Goal: Book appointment/travel/reservation: Register for event/course

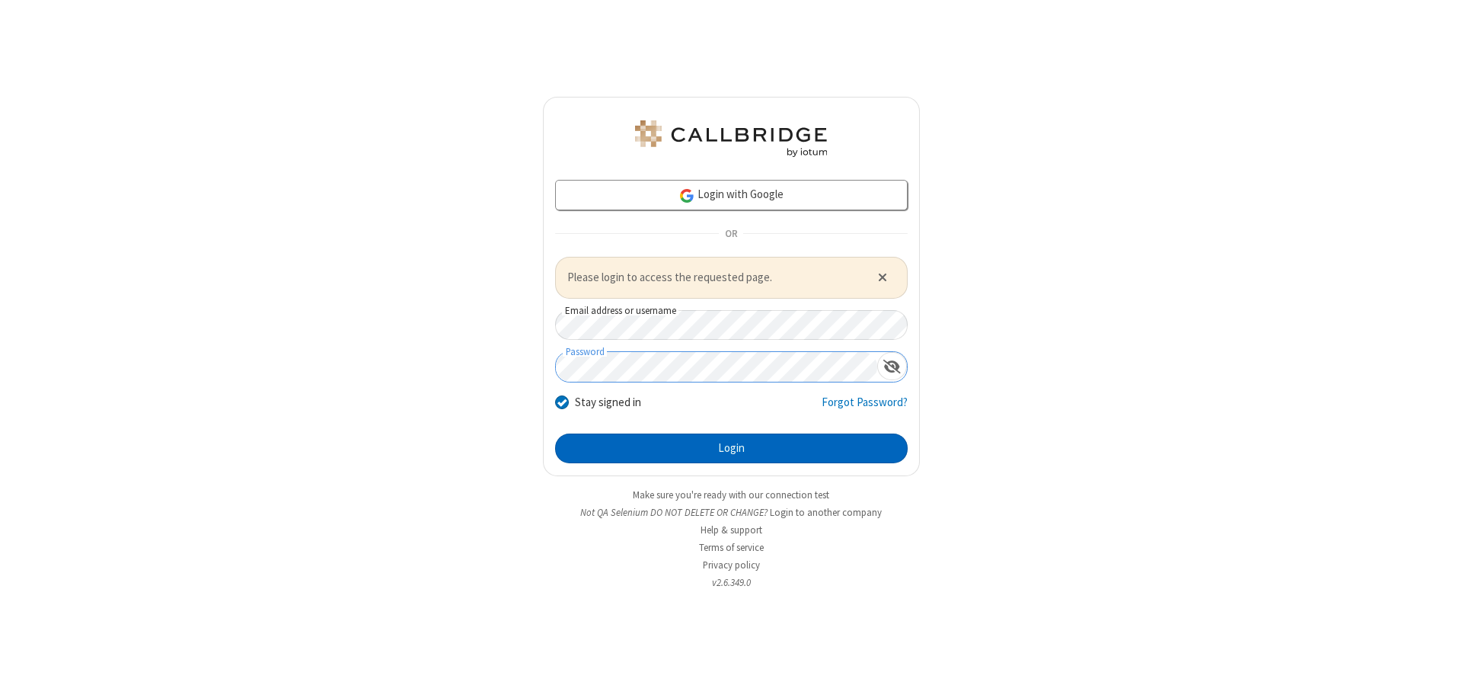
click at [731, 448] on button "Login" at bounding box center [731, 448] width 353 height 30
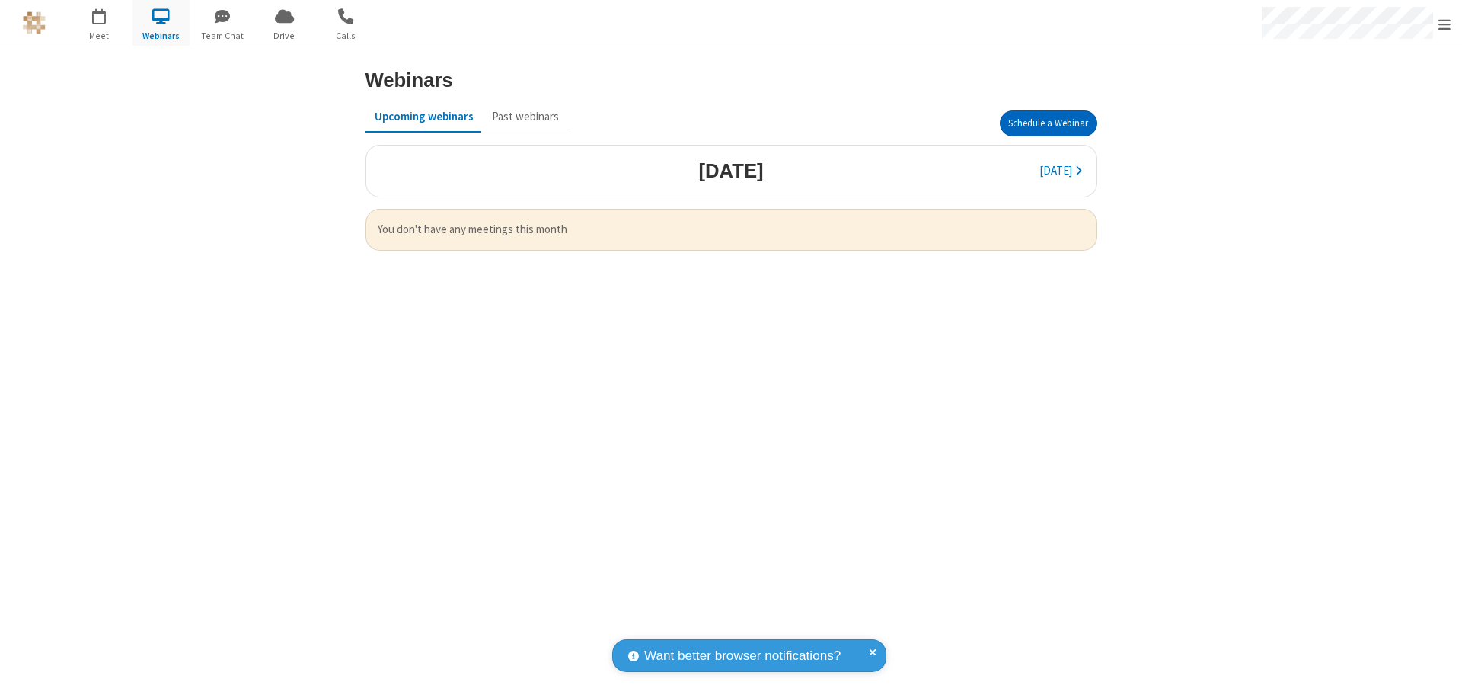
click at [1048, 123] on button "Schedule a Webinar" at bounding box center [1048, 123] width 97 height 26
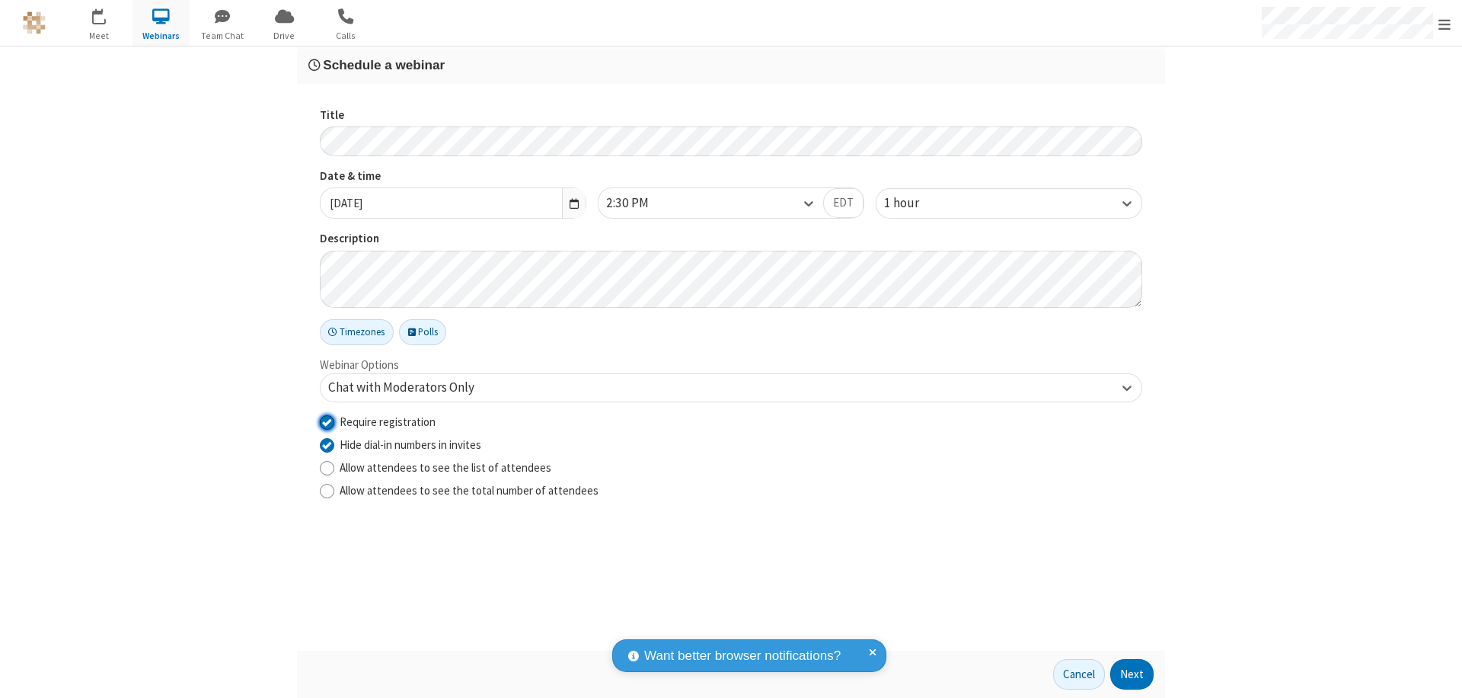
click at [327, 421] on input "Require registration" at bounding box center [327, 422] width 14 height 16
checkbox input "false"
click at [1133, 674] on button "Next" at bounding box center [1132, 674] width 43 height 30
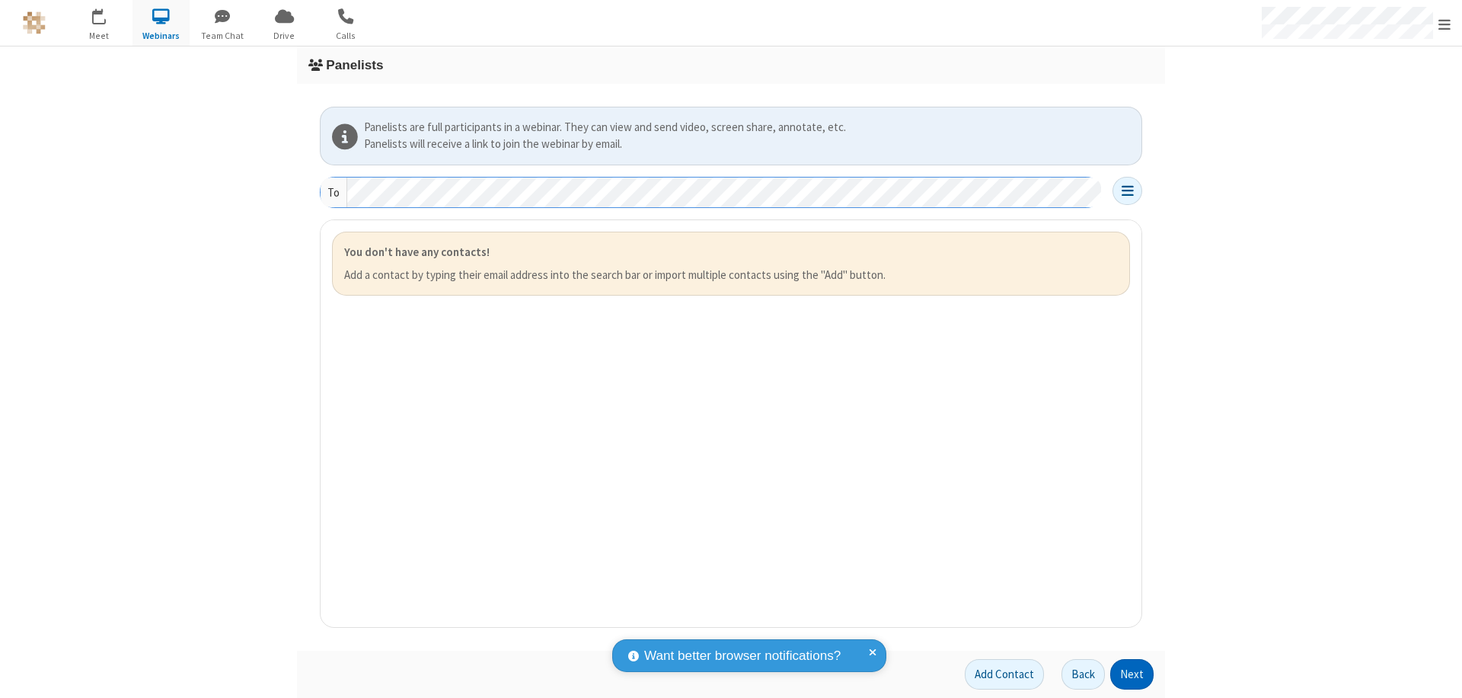
click at [1133, 674] on button "Next" at bounding box center [1132, 674] width 43 height 30
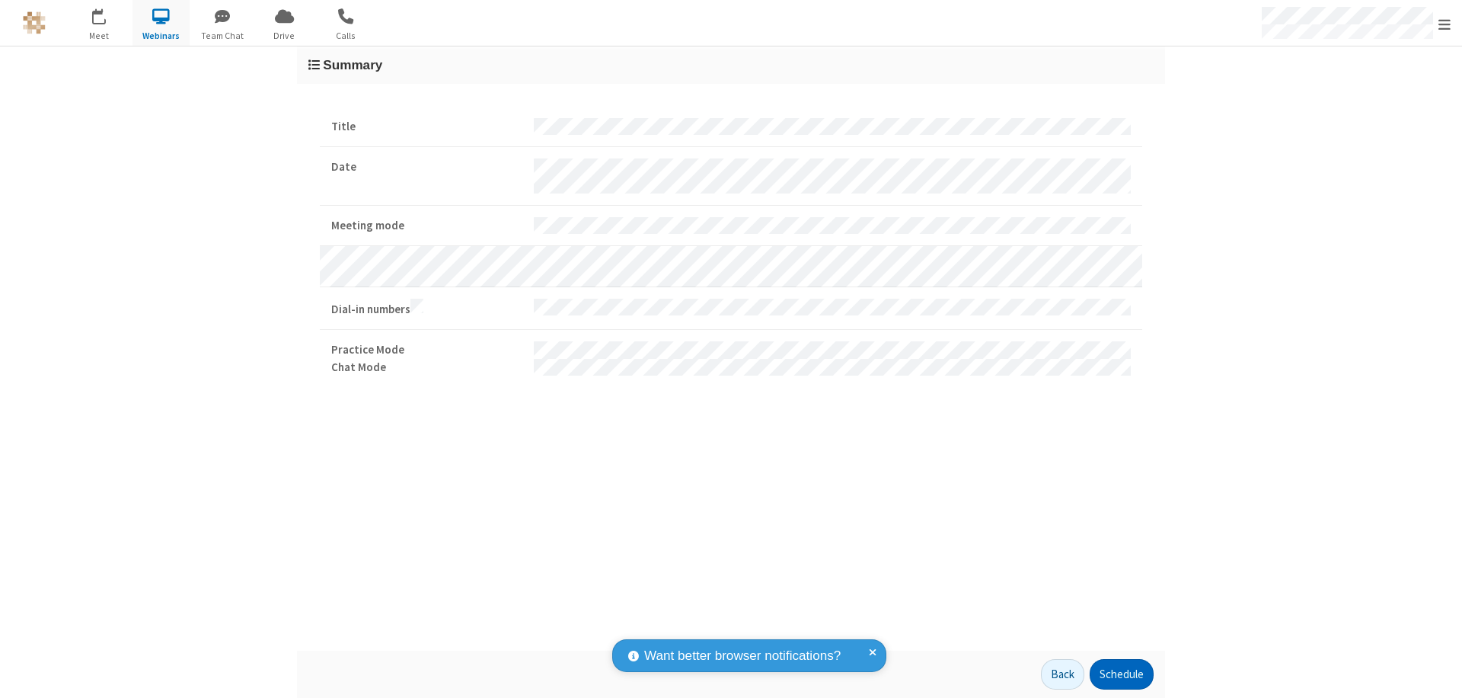
click at [1121, 674] on button "Schedule" at bounding box center [1122, 674] width 64 height 30
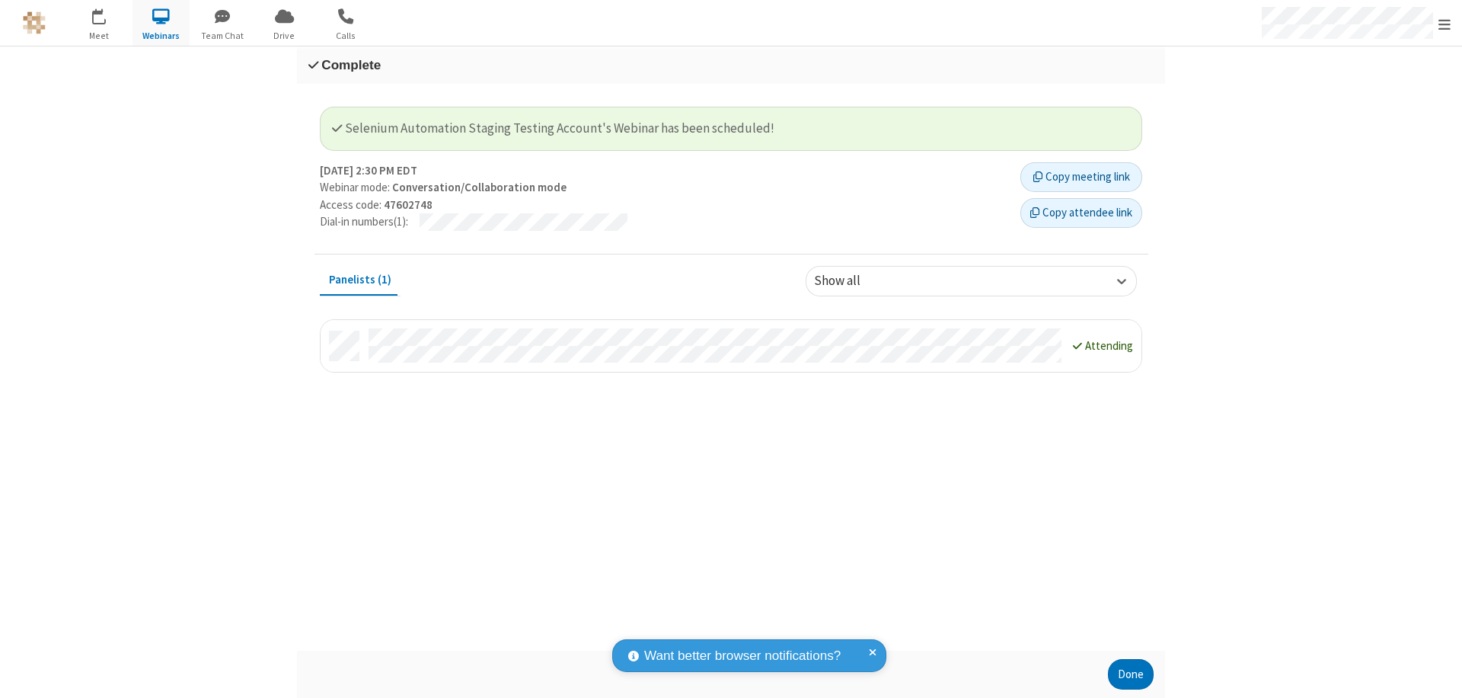
click at [1131, 674] on button "Done" at bounding box center [1131, 674] width 46 height 30
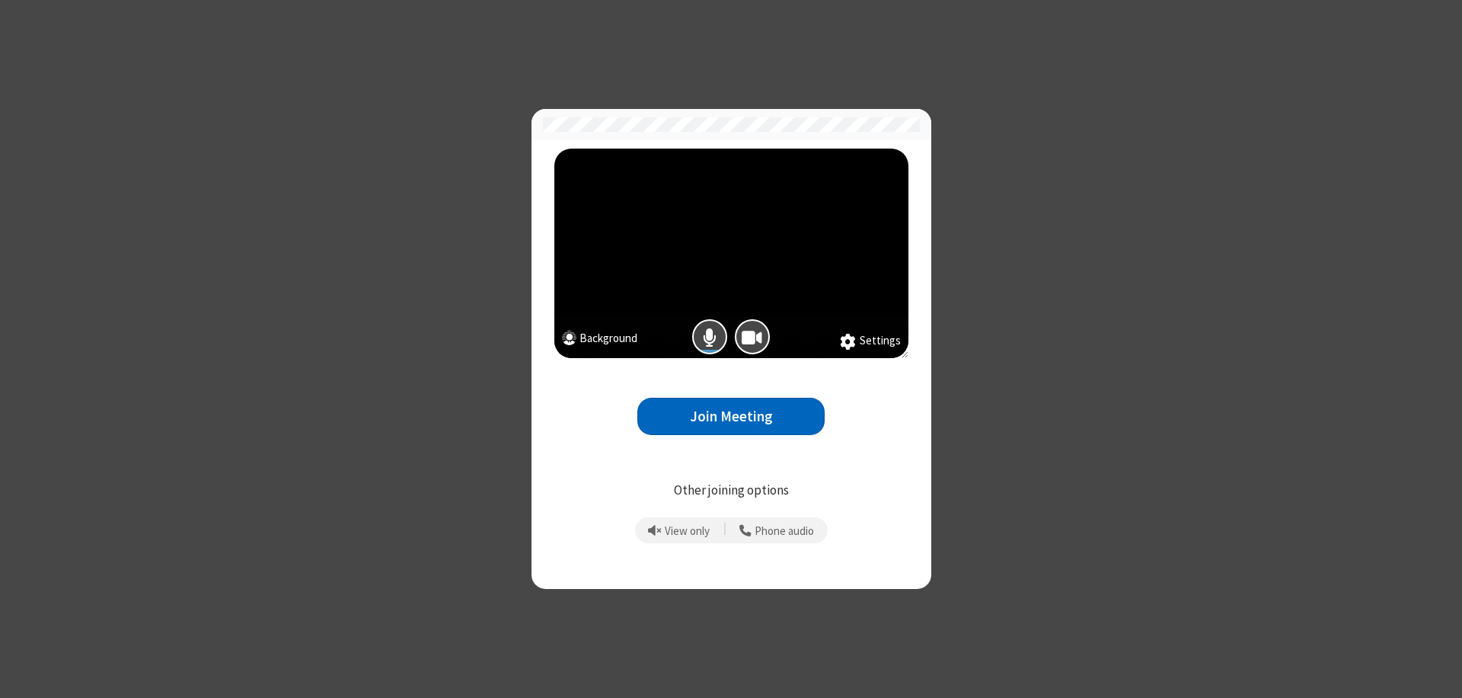
click at [731, 416] on button "Join Meeting" at bounding box center [731, 416] width 187 height 37
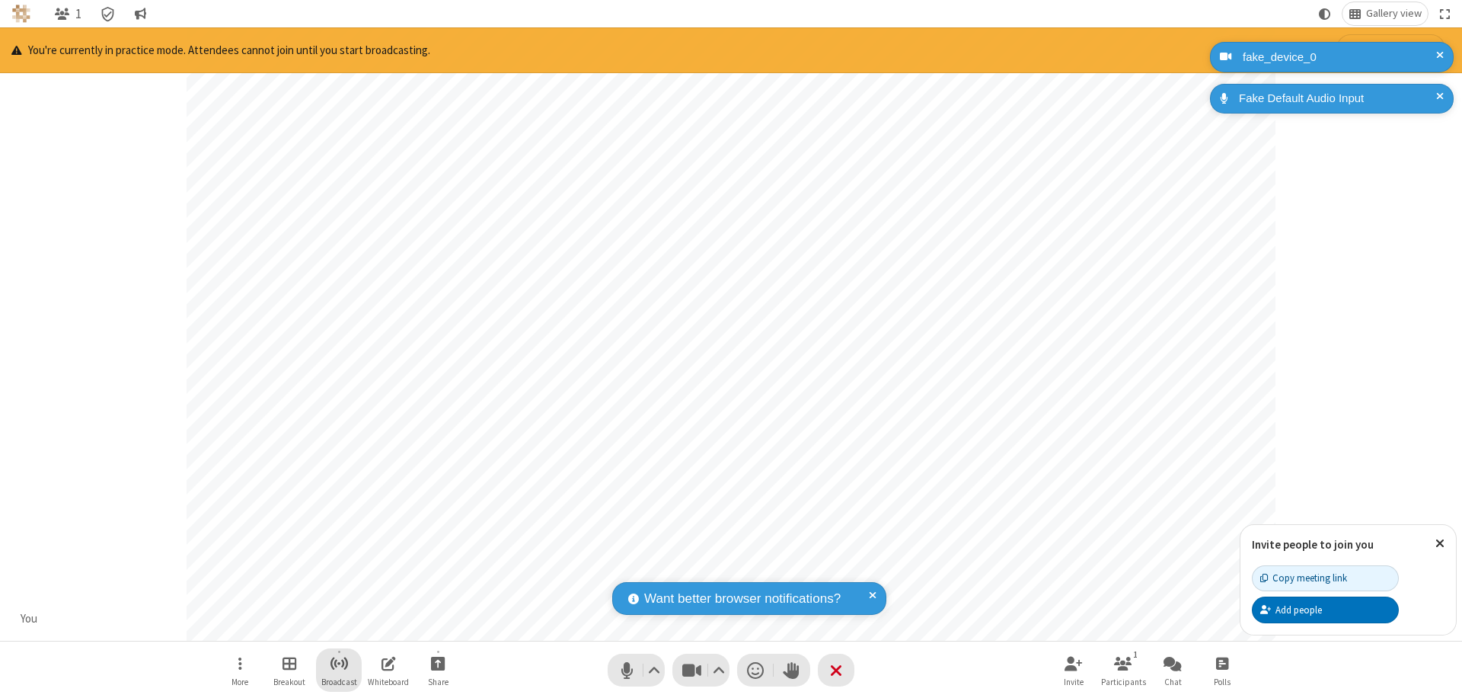
click at [338, 663] on span "Start broadcast" at bounding box center [339, 663] width 19 height 19
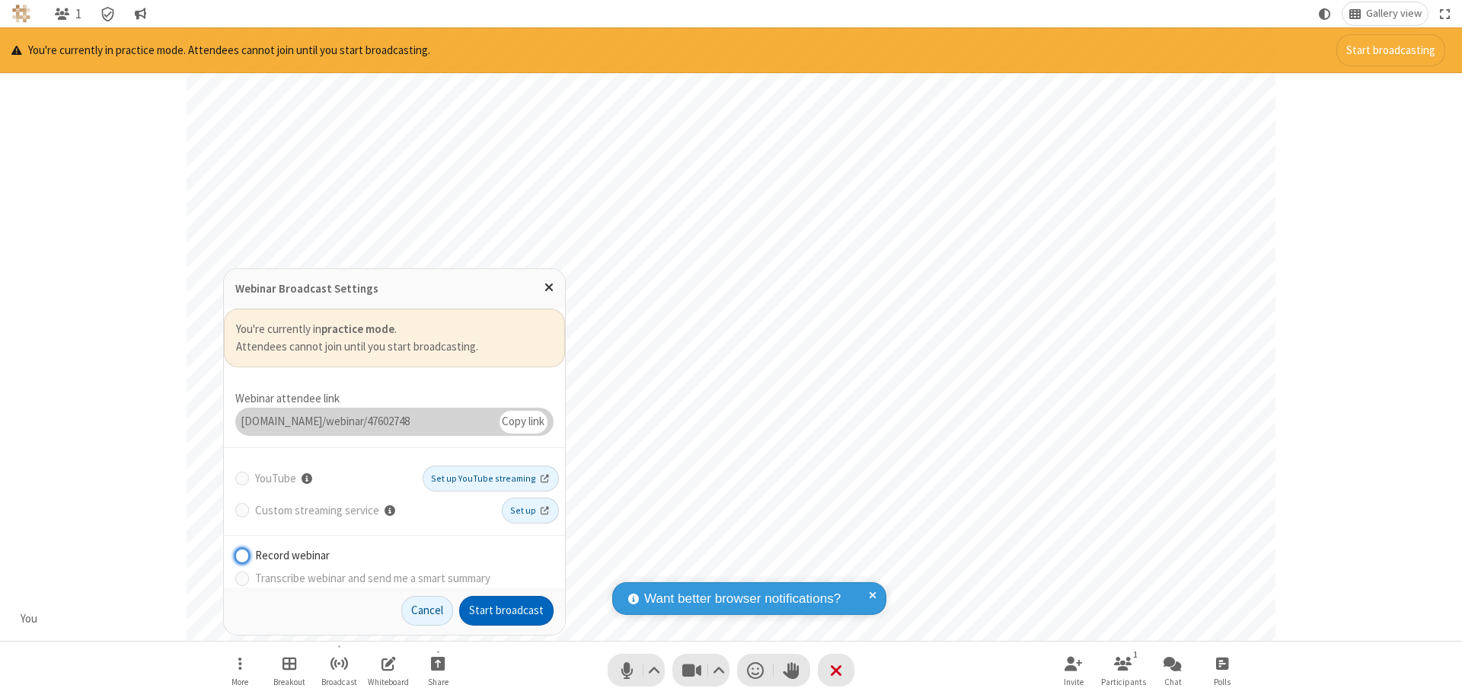
click at [507, 610] on button "Start broadcast" at bounding box center [506, 611] width 94 height 30
